Goal: Transaction & Acquisition: Purchase product/service

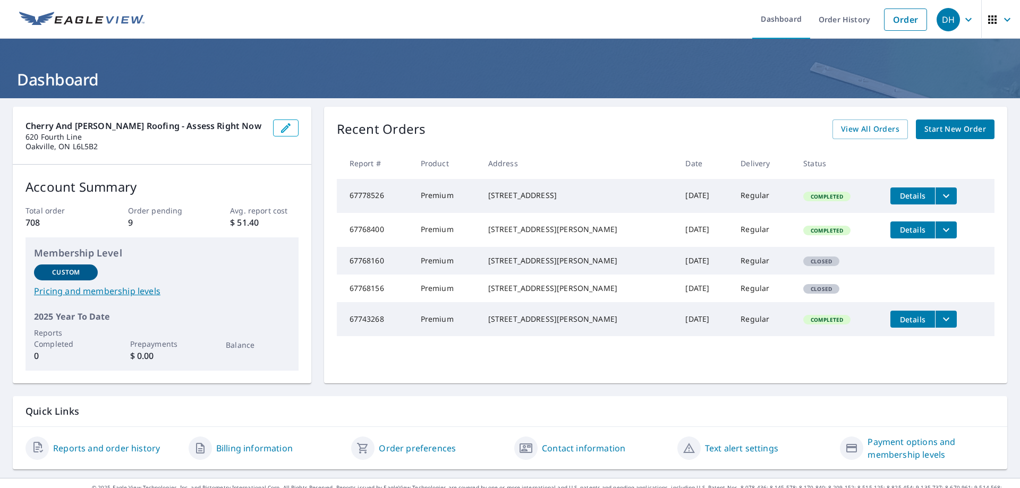
click at [958, 126] on span "Start New Order" at bounding box center [955, 129] width 62 height 13
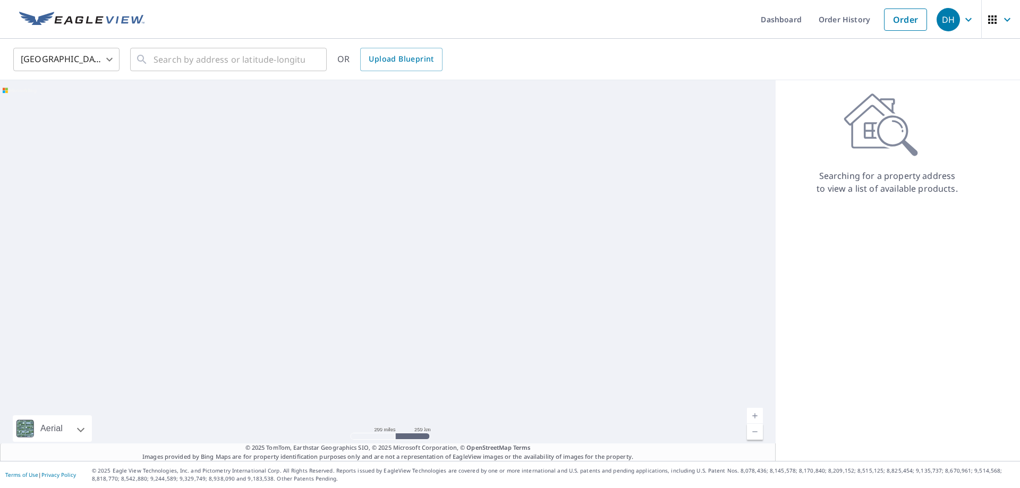
click at [106, 55] on body "DH DH Dashboard Order History Order DH United States US ​ ​ OR Upload Blueprint…" at bounding box center [510, 244] width 1020 height 488
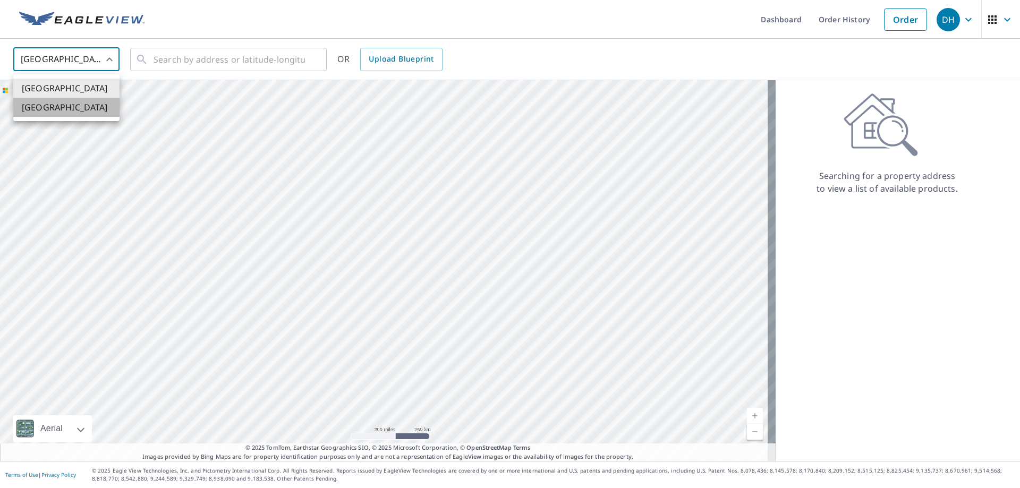
click at [46, 108] on li "[GEOGRAPHIC_DATA]" at bounding box center [66, 107] width 106 height 19
type input "CA"
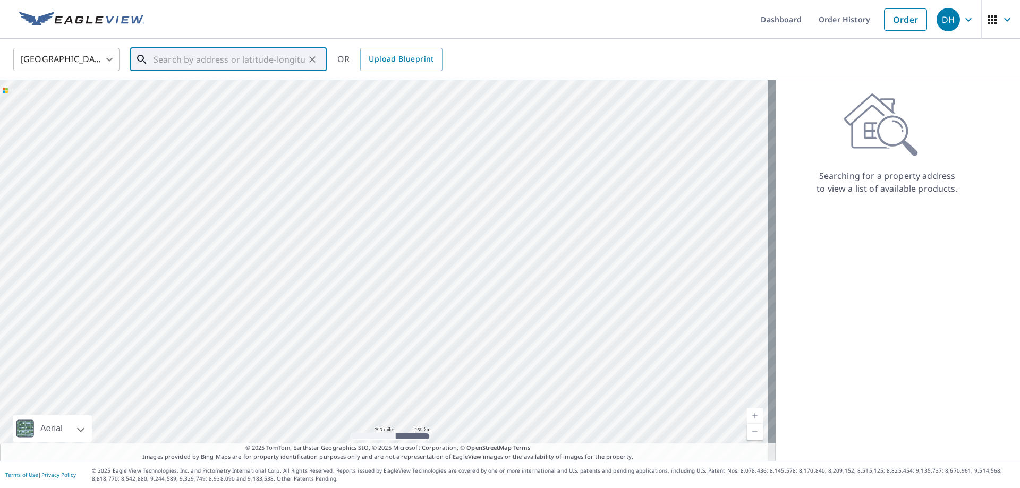
click at [224, 62] on input "text" at bounding box center [228, 60] width 151 height 30
click at [214, 88] on span "2098 [PERSON_NAME] COMMON BURLINGTON ON L7R0A5" at bounding box center [234, 96] width 167 height 25
type input "2098 [PERSON_NAME] COMMON BURLINGTON ON L7R0A5"
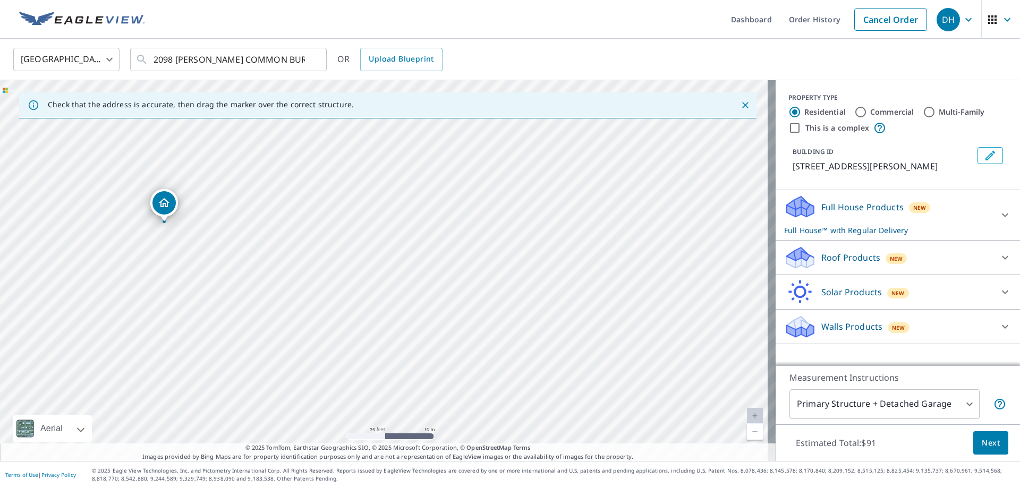
drag, startPoint x: 182, startPoint y: 193, endPoint x: 166, endPoint y: 203, distance: 19.0
click at [854, 113] on input "Commercial" at bounding box center [860, 112] width 13 height 13
radio input "true"
type input "4"
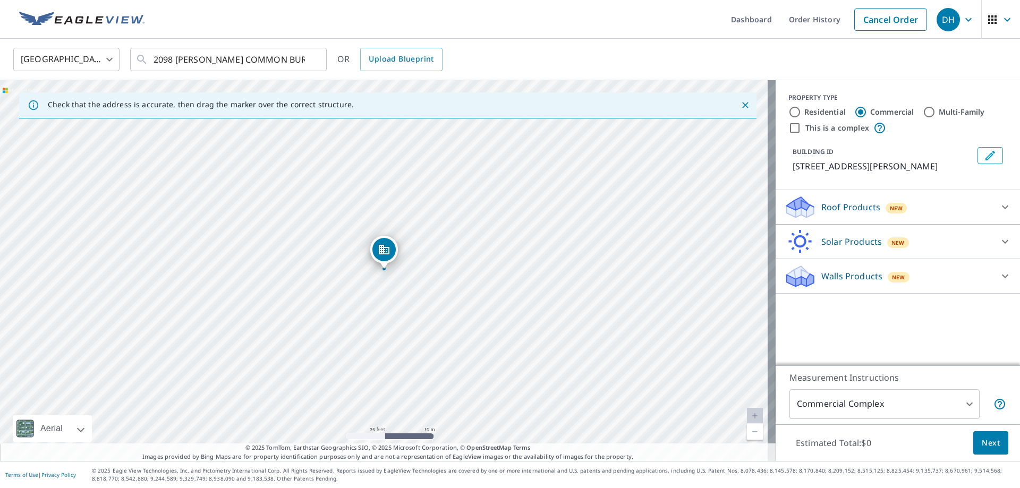
click at [788, 130] on input "This is a complex" at bounding box center [794, 128] width 13 height 13
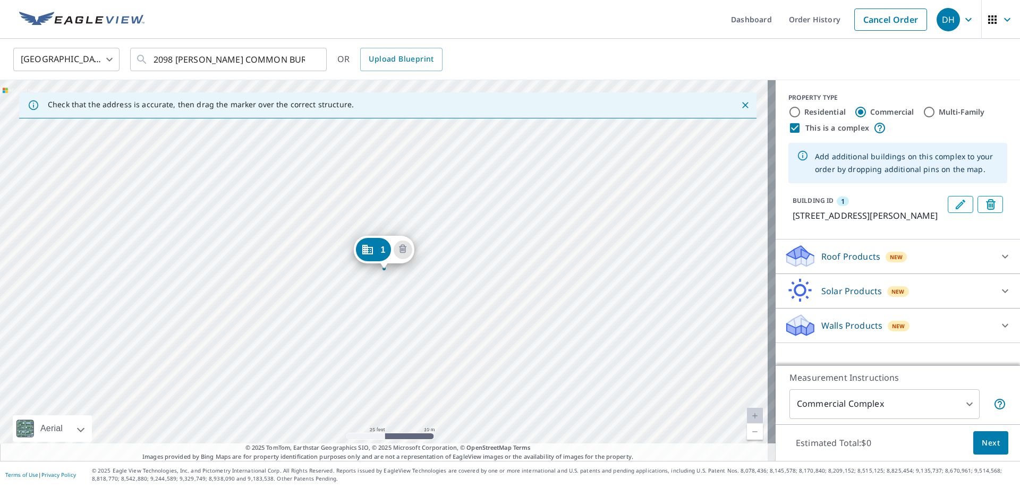
click at [789, 127] on input "This is a complex" at bounding box center [794, 128] width 13 height 13
checkbox input "false"
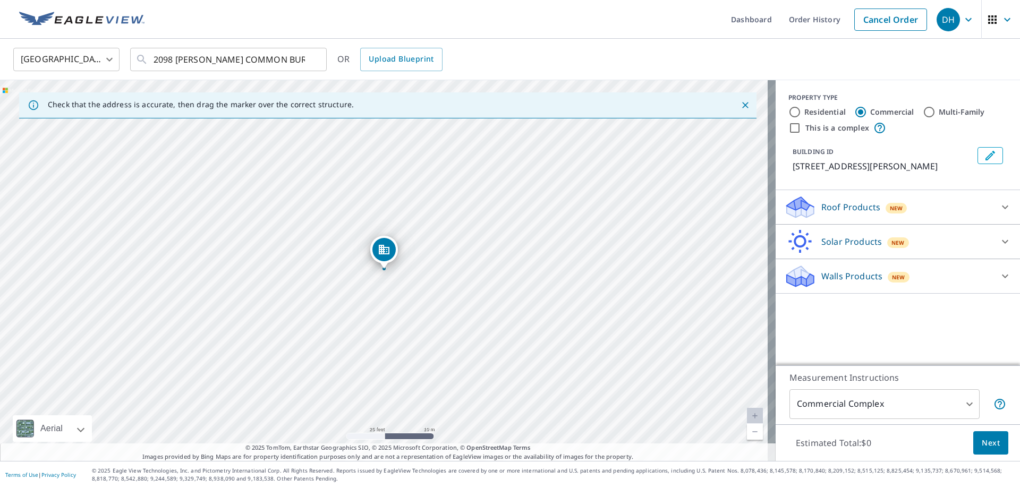
click at [998, 213] on icon at bounding box center [1004, 207] width 13 height 13
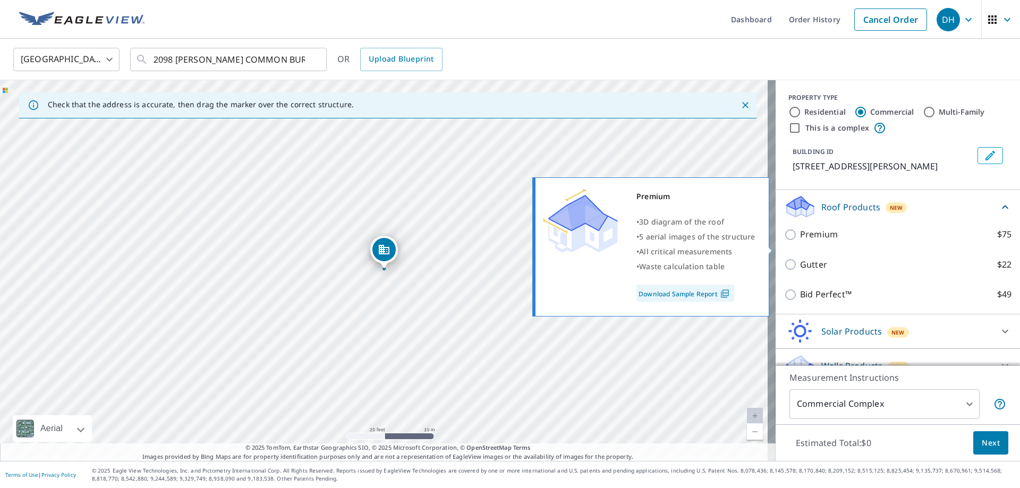
click at [784, 241] on input "Premium $75" at bounding box center [792, 234] width 16 height 13
checkbox input "true"
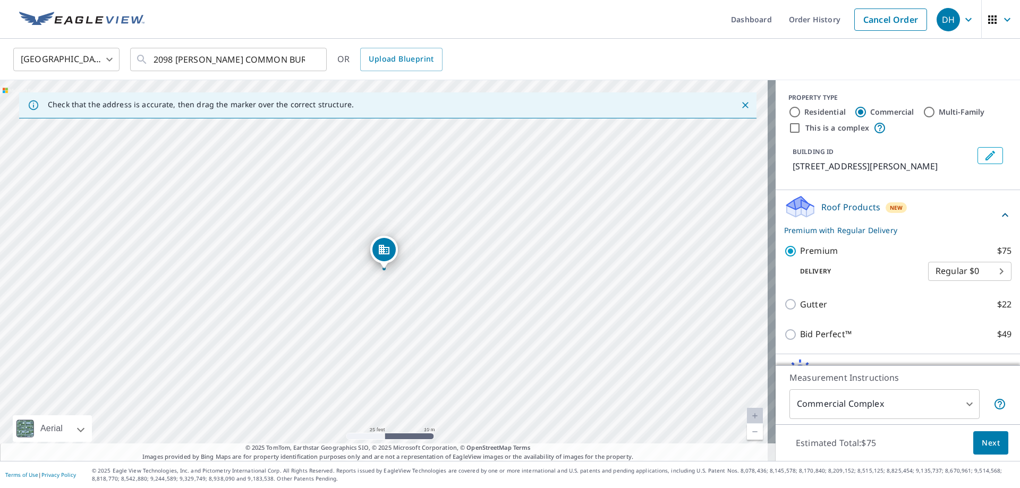
click at [987, 443] on span "Next" at bounding box center [990, 442] width 18 height 13
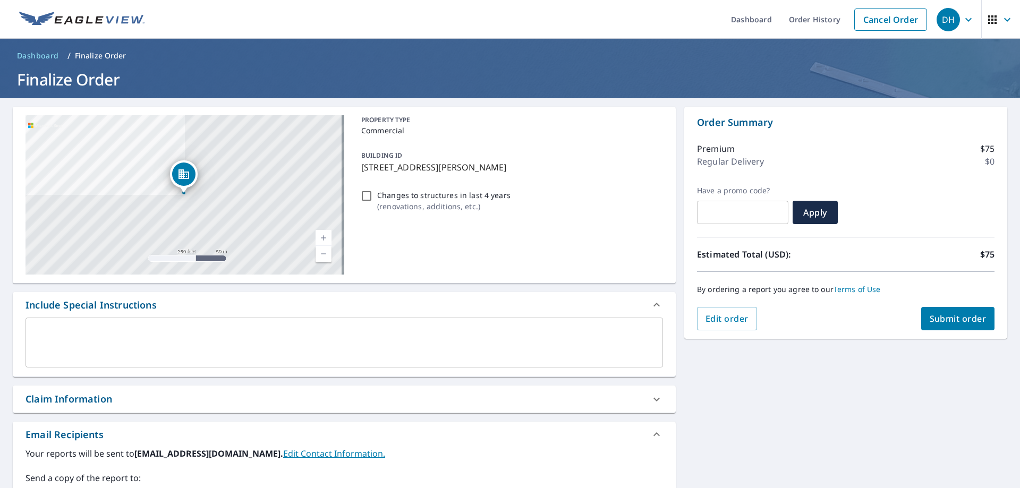
click at [967, 322] on span "Submit order" at bounding box center [957, 319] width 57 height 12
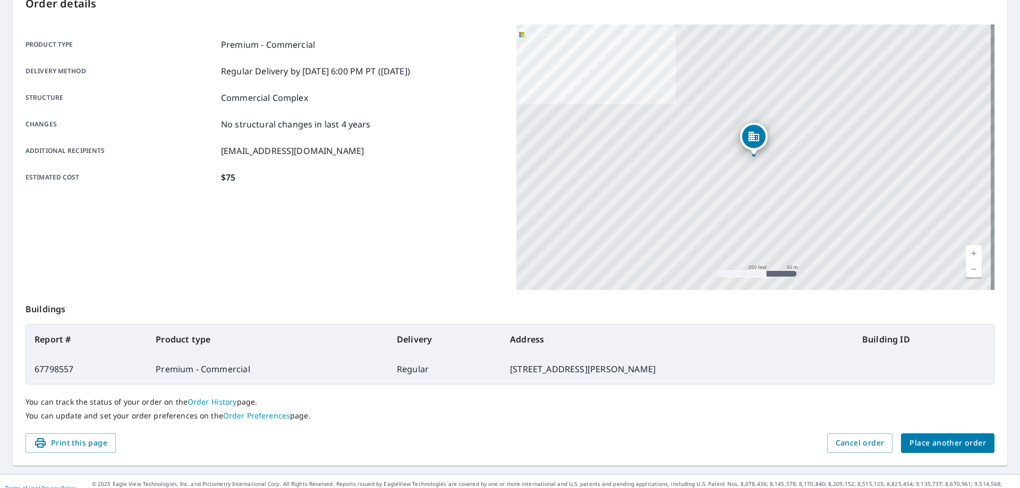
scroll to position [137, 0]
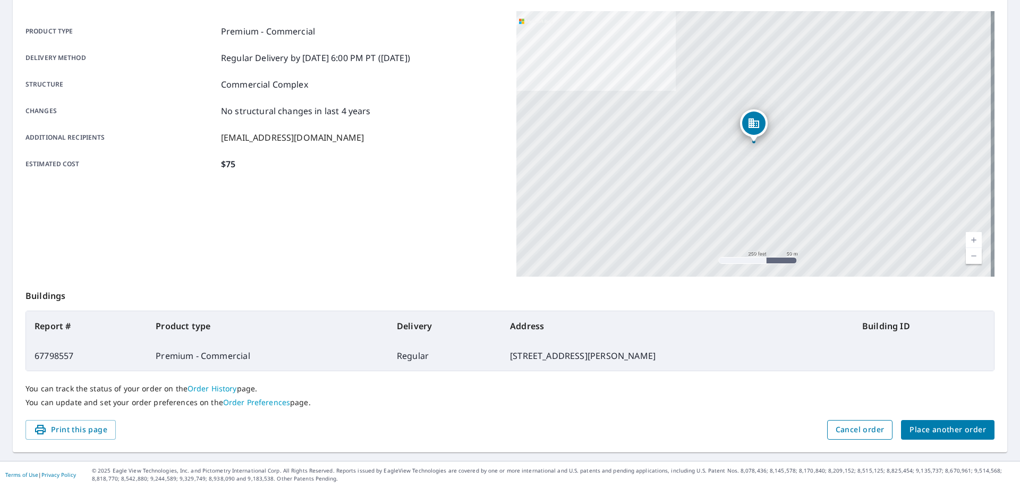
click at [864, 430] on span "Cancel order" at bounding box center [859, 429] width 49 height 13
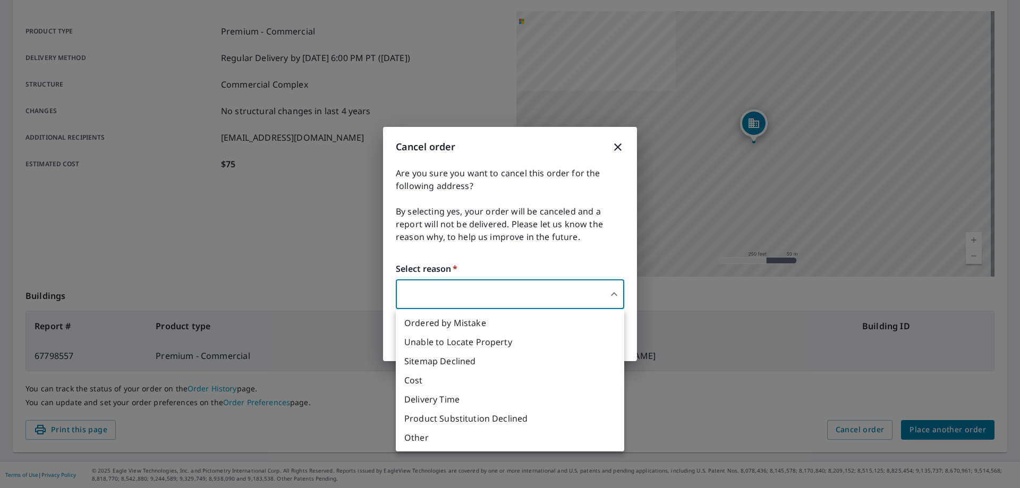
click at [610, 292] on body "DH DH Dashboard Order History Order DH Order Submitted Order details Product ty…" at bounding box center [510, 244] width 1020 height 488
click at [562, 294] on div at bounding box center [510, 244] width 1020 height 488
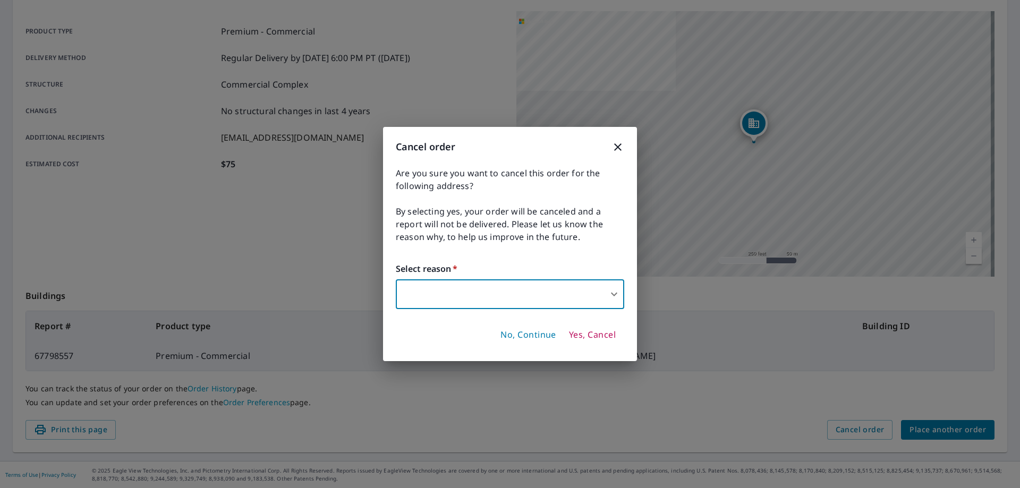
click at [611, 295] on body "DH DH Dashboard Order History Order DH Order Submitted Order details Product ty…" at bounding box center [510, 244] width 1020 height 488
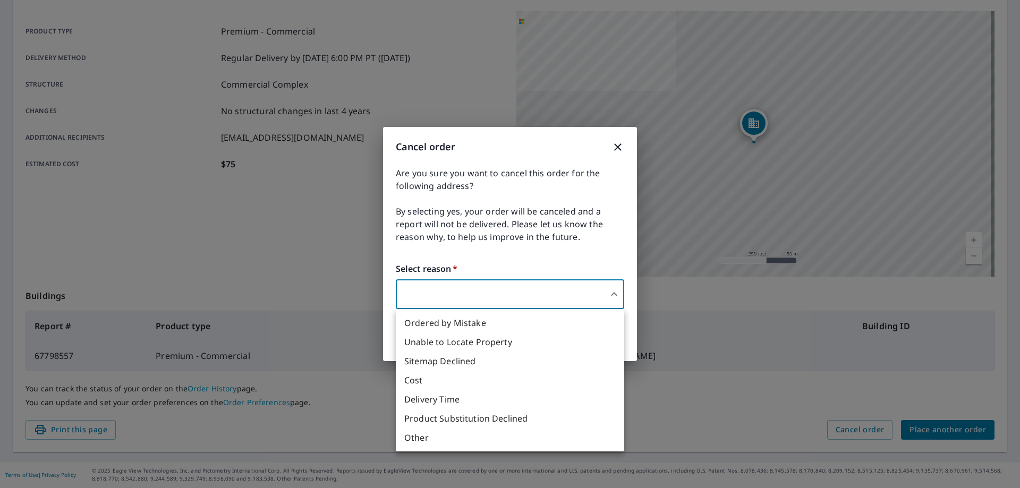
click at [485, 325] on li "Ordered by Mistake" at bounding box center [510, 322] width 228 height 19
type input "30"
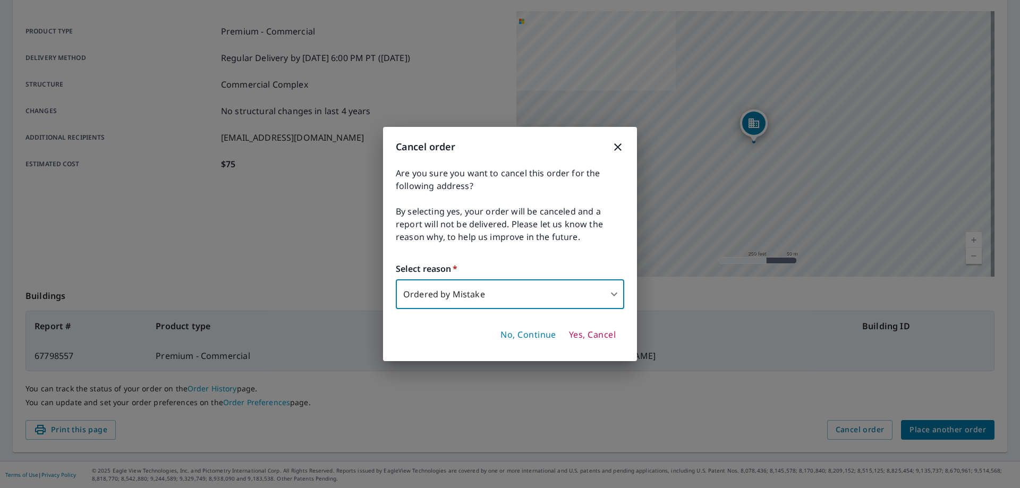
click at [591, 337] on span "Yes, Cancel" at bounding box center [592, 335] width 47 height 12
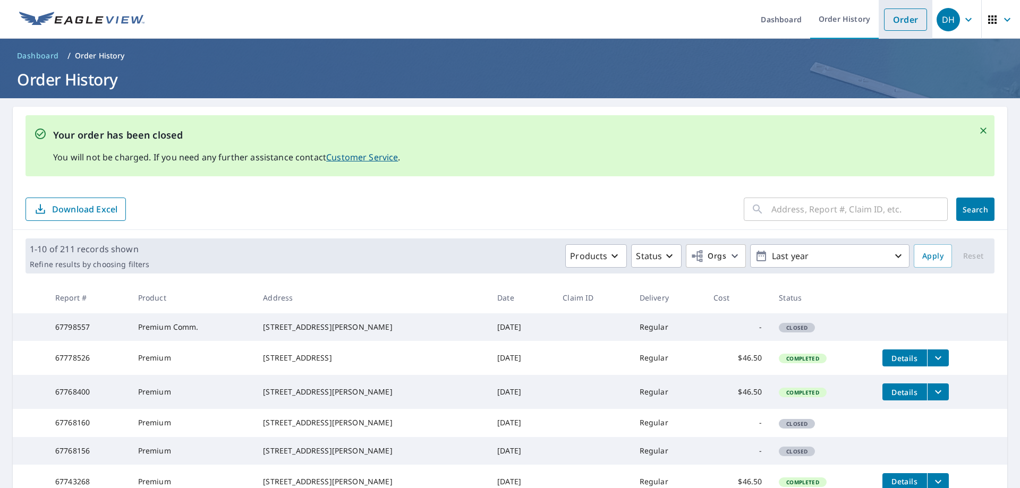
click at [889, 15] on link "Order" at bounding box center [905, 19] width 43 height 22
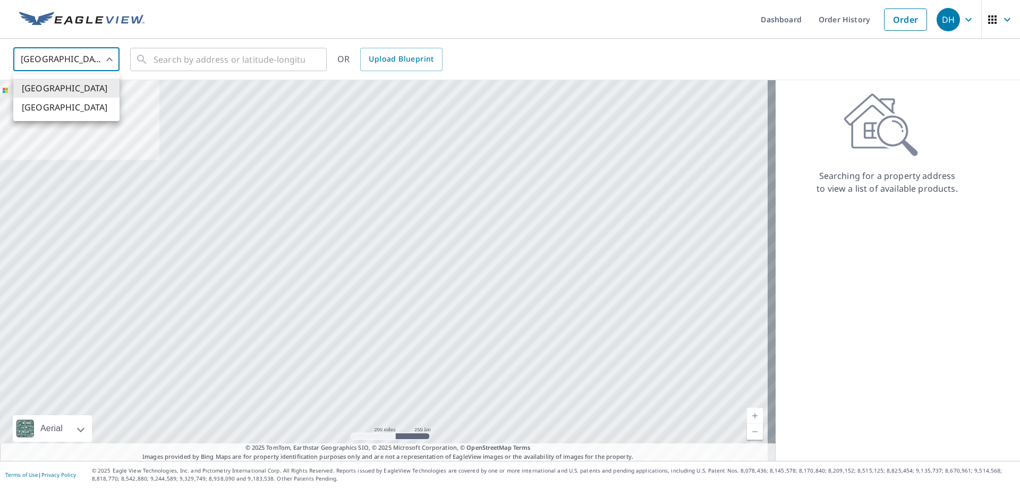
click at [110, 59] on body "DH DH Dashboard Order History Order DH United States US ​ ​ OR Upload Blueprint…" at bounding box center [510, 244] width 1020 height 488
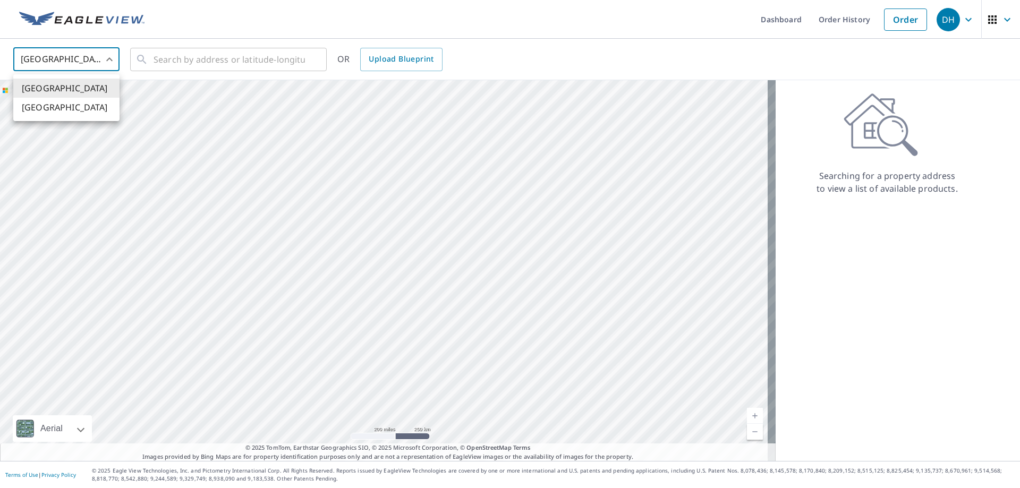
click at [52, 108] on li "[GEOGRAPHIC_DATA]" at bounding box center [66, 107] width 106 height 19
type input "CA"
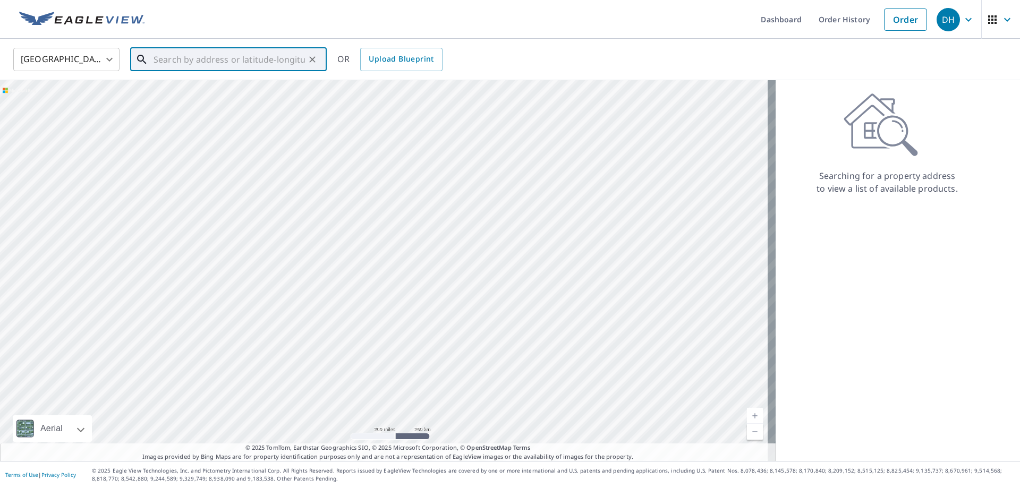
click at [187, 56] on input "text" at bounding box center [228, 60] width 151 height 30
click at [191, 85] on span "2098 [PERSON_NAME] COMMON BURLINGTON ON L7R0A5" at bounding box center [234, 96] width 167 height 25
type input "2098 [PERSON_NAME] COMMON BURLINGTON ON L7R0A5"
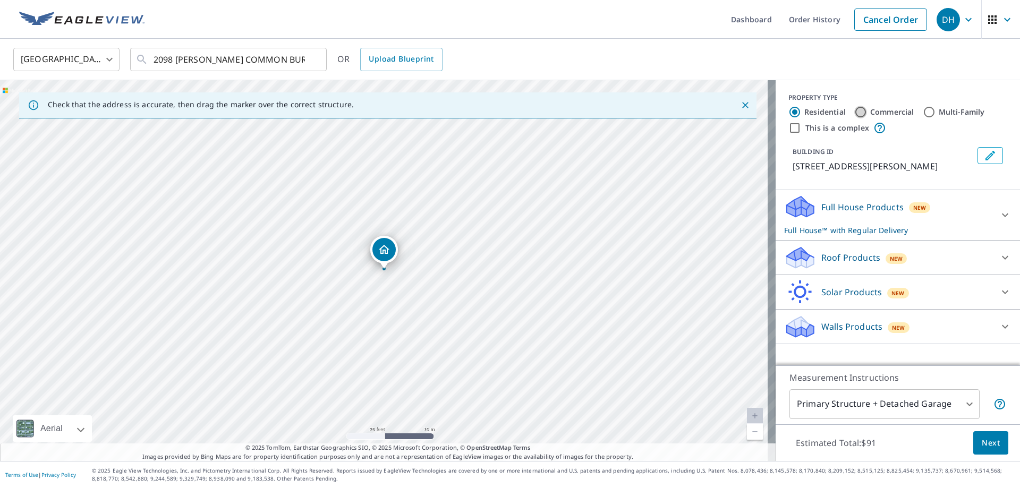
click at [854, 109] on input "Commercial" at bounding box center [860, 112] width 13 height 13
radio input "true"
type input "4"
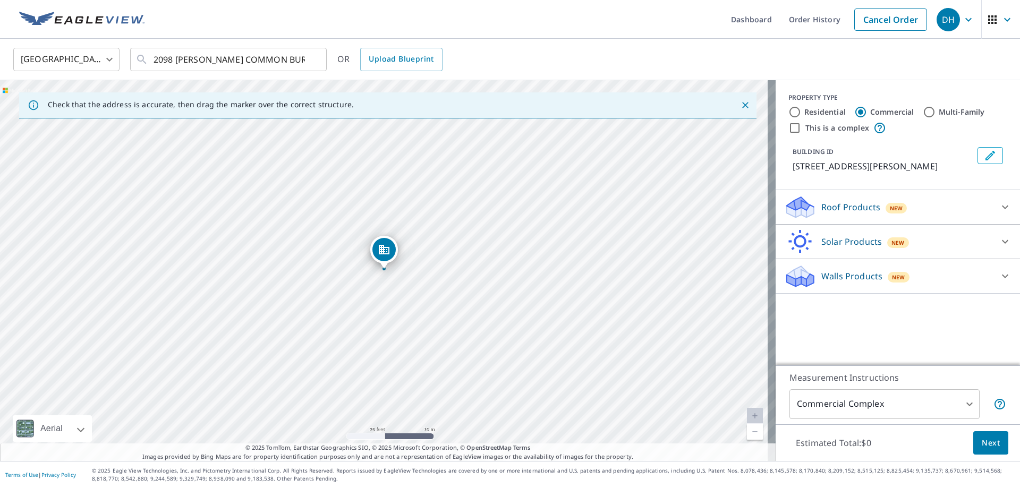
click at [1000, 213] on icon at bounding box center [1004, 207] width 13 height 13
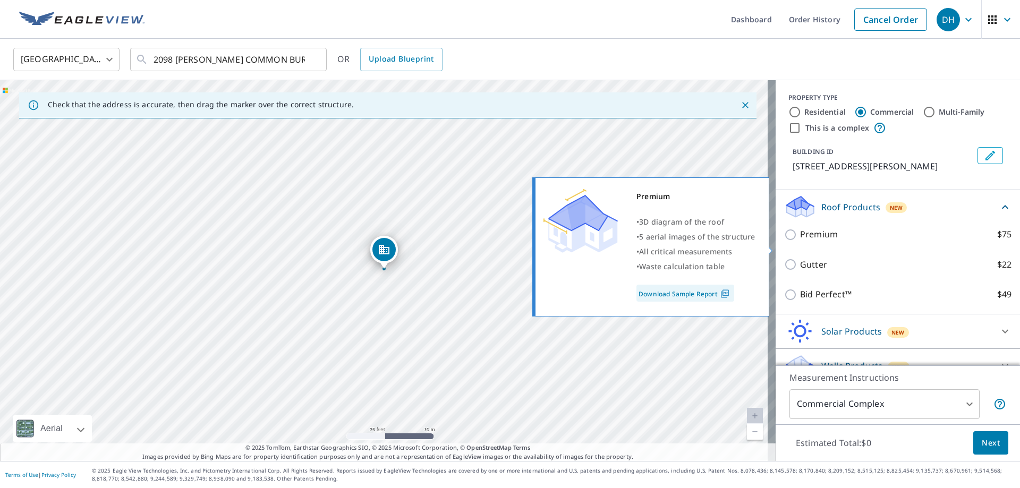
click at [821, 241] on p "Premium" at bounding box center [819, 234] width 38 height 13
click at [800, 241] on input "Premium $75" at bounding box center [792, 234] width 16 height 13
checkbox input "true"
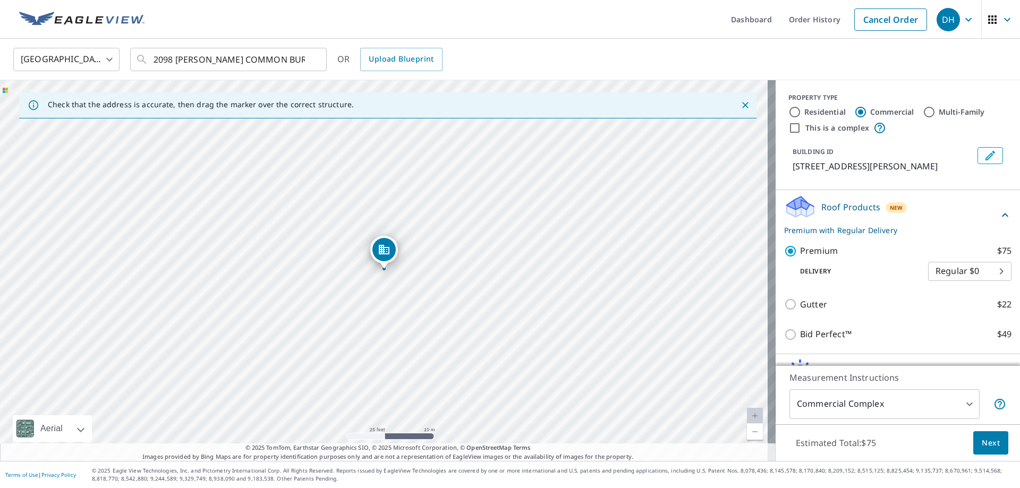
click at [987, 445] on span "Next" at bounding box center [990, 442] width 18 height 13
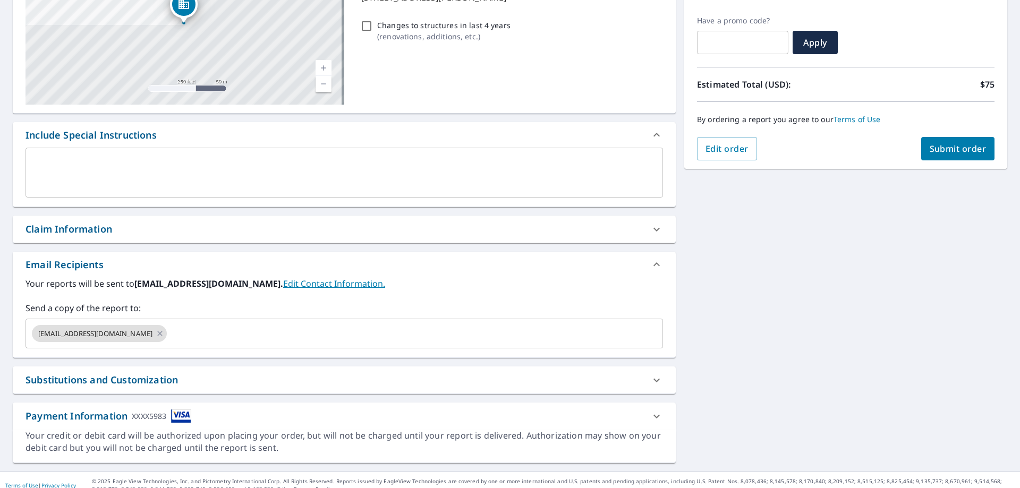
scroll to position [181, 0]
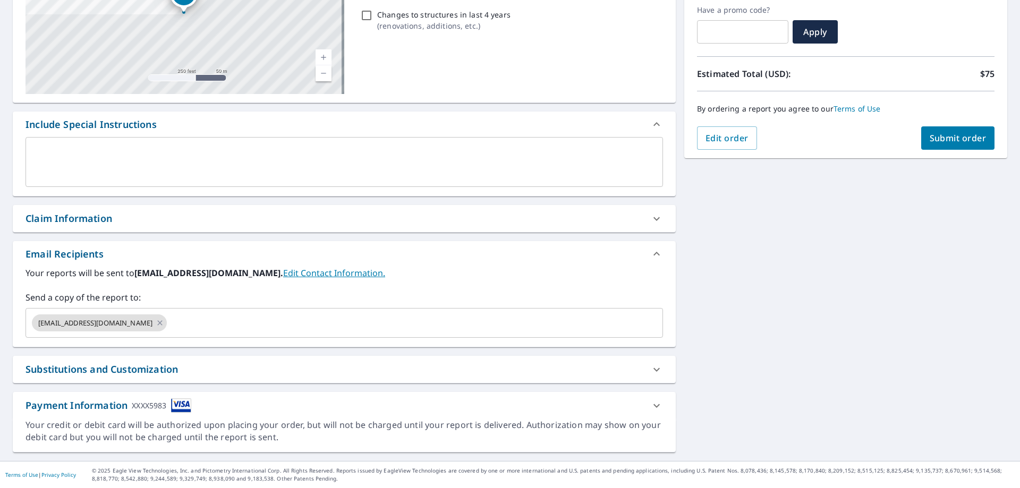
click at [967, 136] on span "Submit order" at bounding box center [957, 138] width 57 height 12
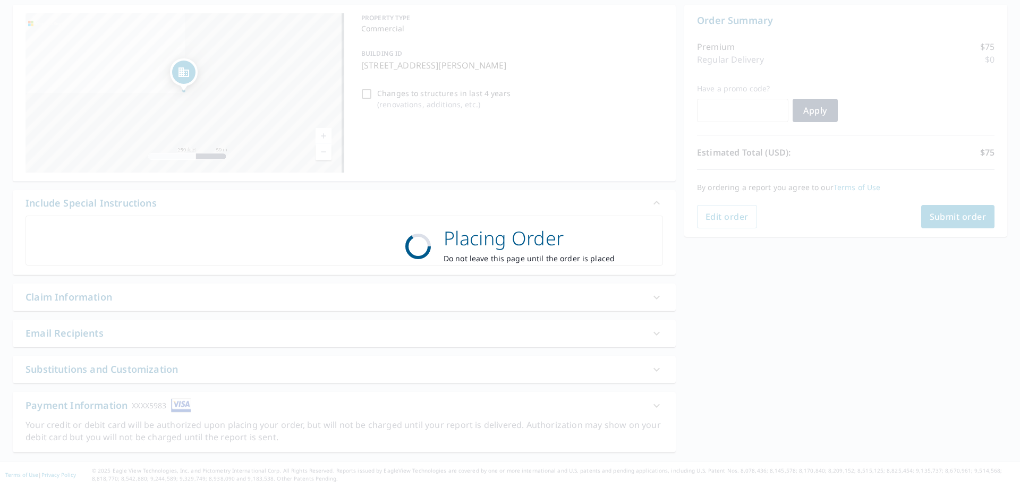
scroll to position [102, 0]
